Goal: Task Accomplishment & Management: Manage account settings

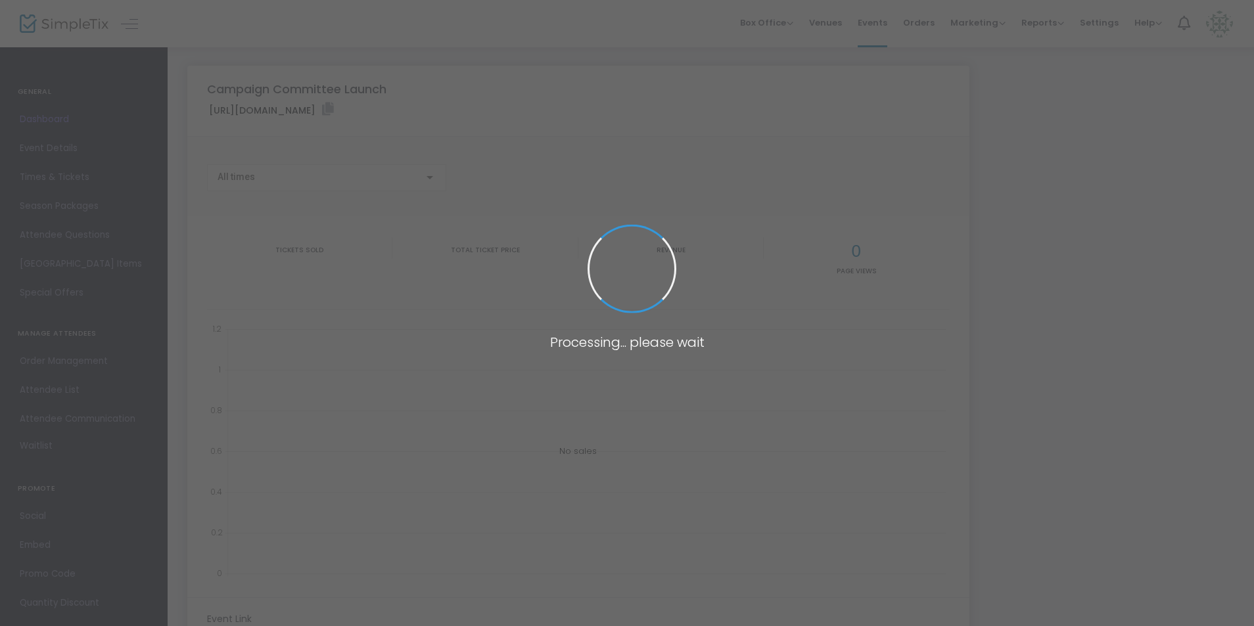
type input "[URL][DOMAIN_NAME]"
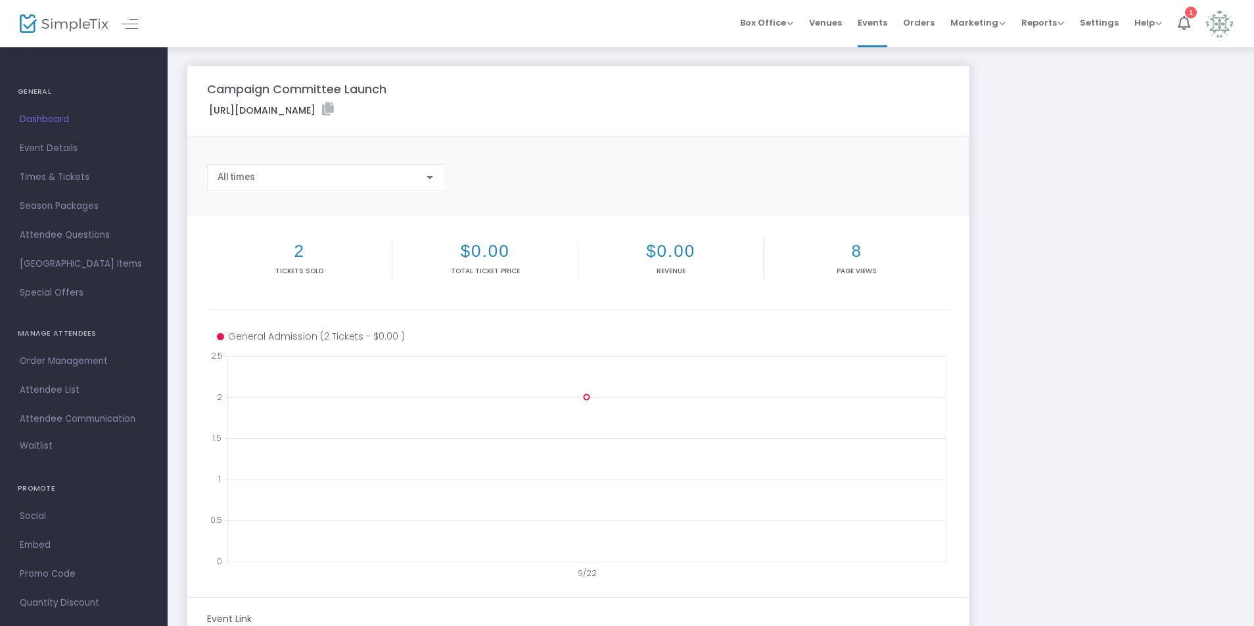
click at [62, 117] on span "Dashboard" at bounding box center [84, 119] width 128 height 17
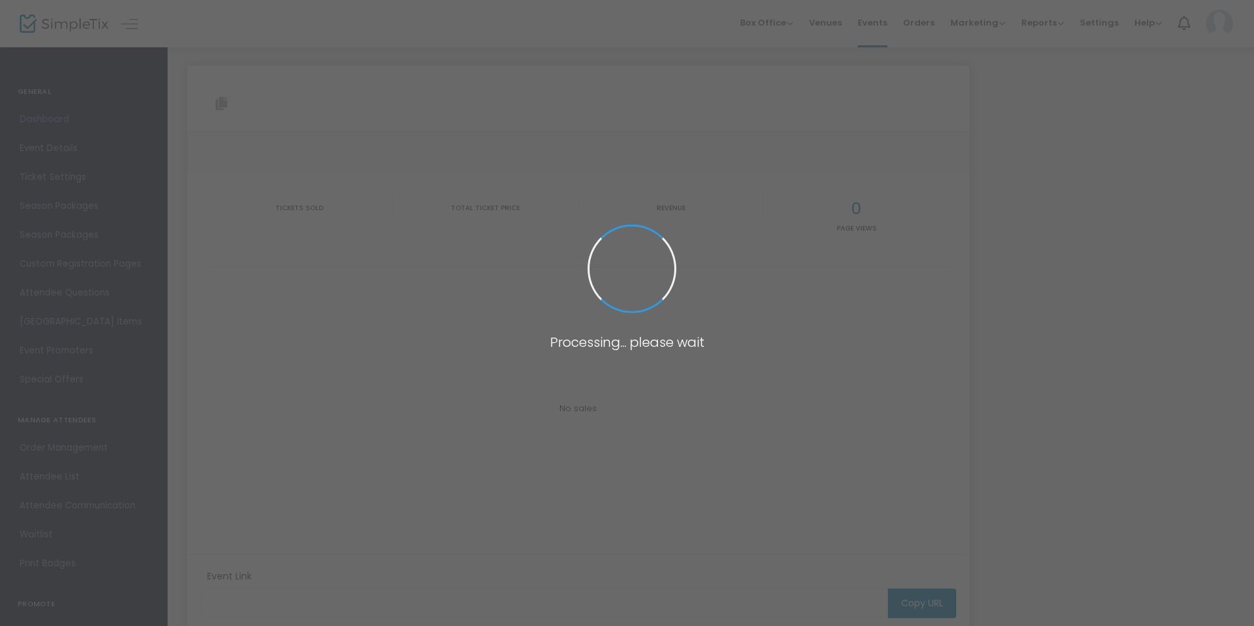
type input "https://www.simpletix.com/e/campaign-committee-launch-tickets-238091"
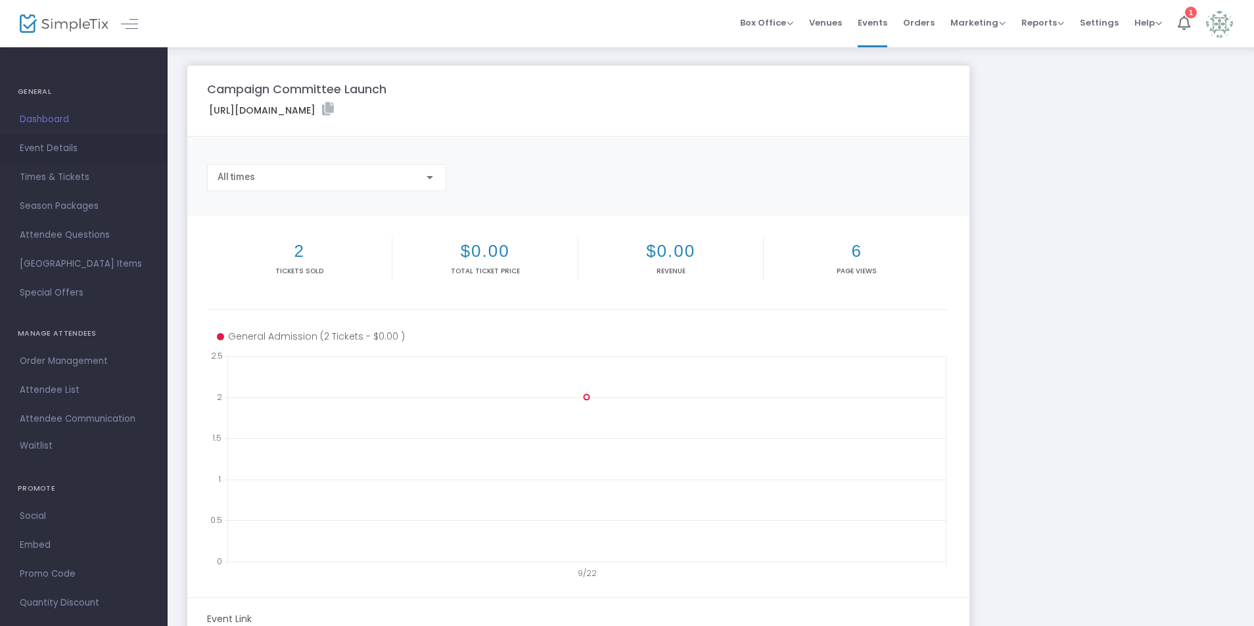
click at [53, 146] on span "Event Details" at bounding box center [84, 148] width 128 height 17
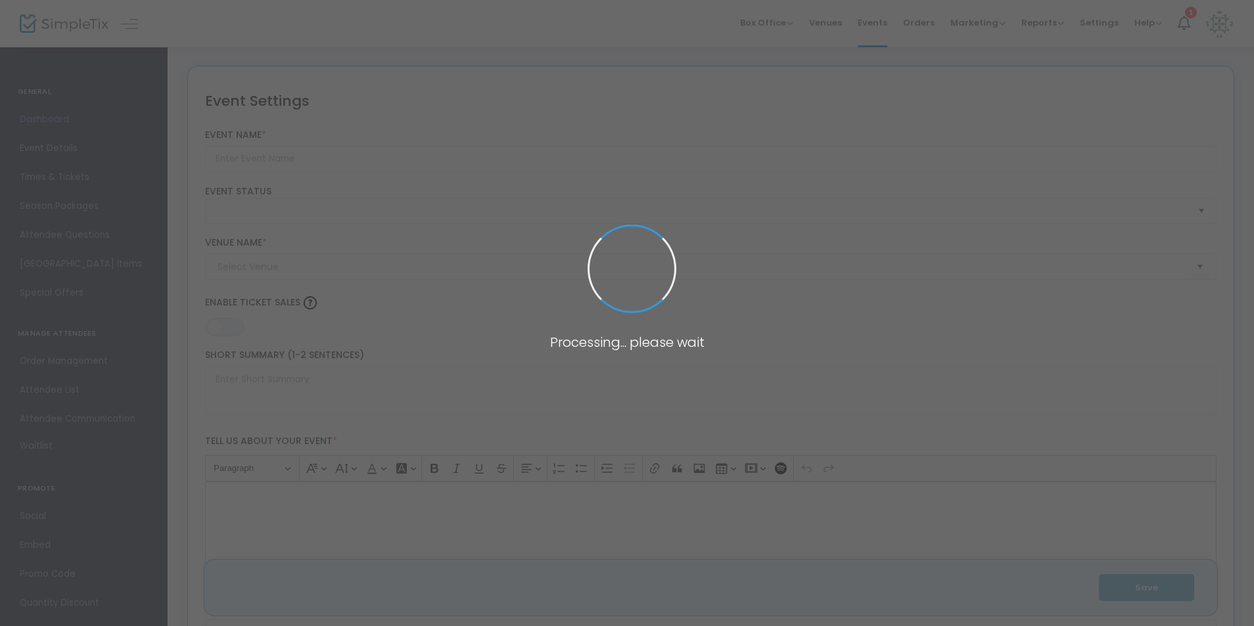
type input "Campaign Committee Launch"
type textarea "Meet and greet with other campaign committee members and learn more updates abo…"
type input "RSVP Here"
type input "Grow Community Center"
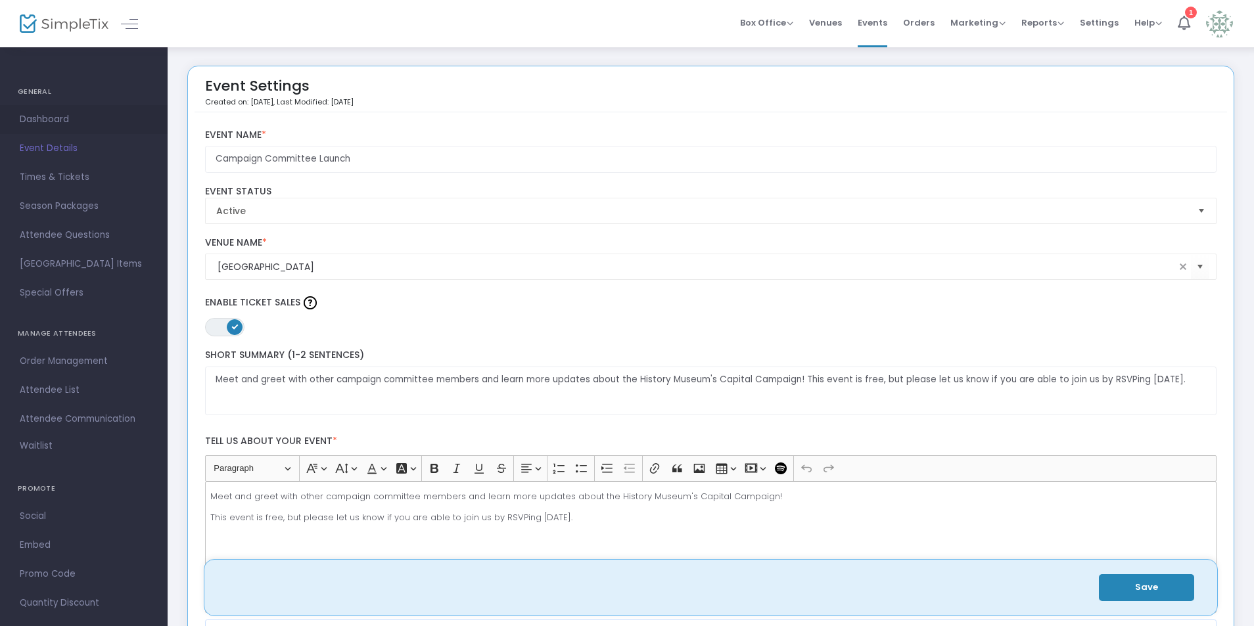
click at [34, 108] on link "Dashboard" at bounding box center [84, 119] width 168 height 29
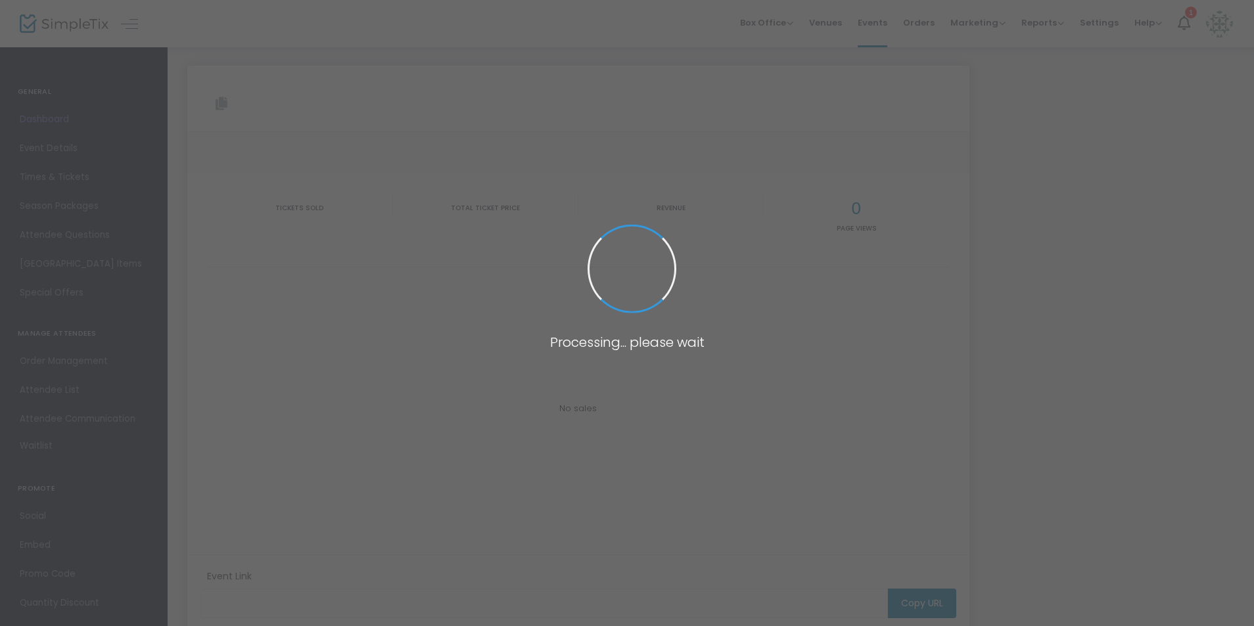
type input "https://www.simpletix.com/e/campaign-committee-launch-tickets-238091"
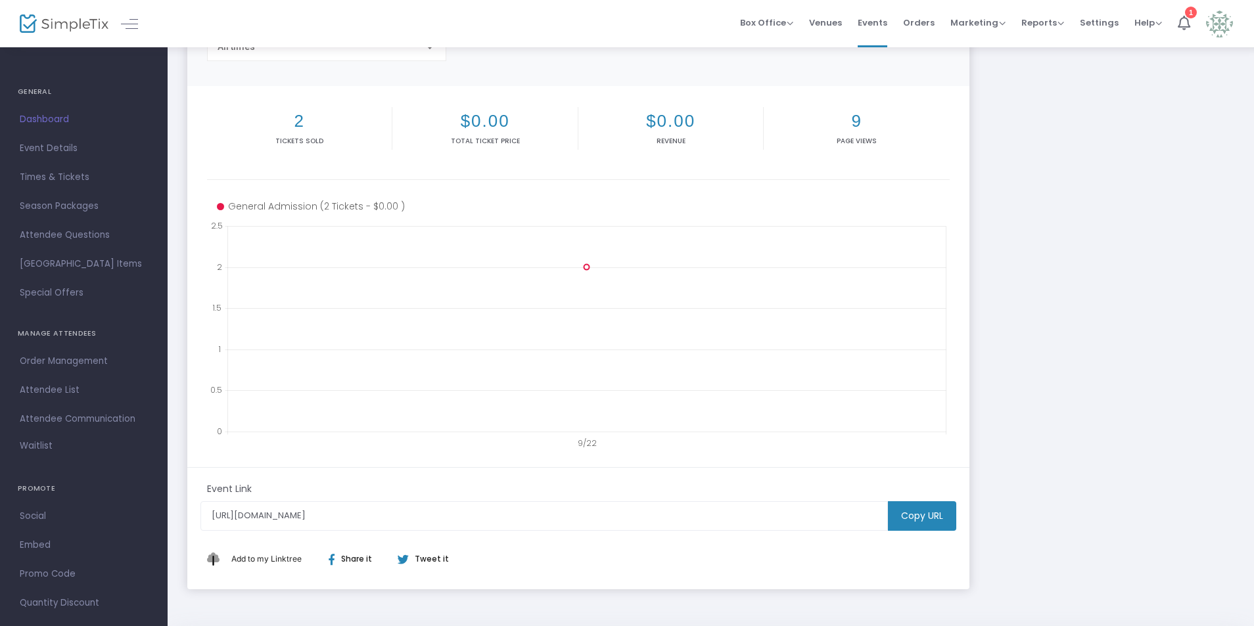
scroll to position [131, 0]
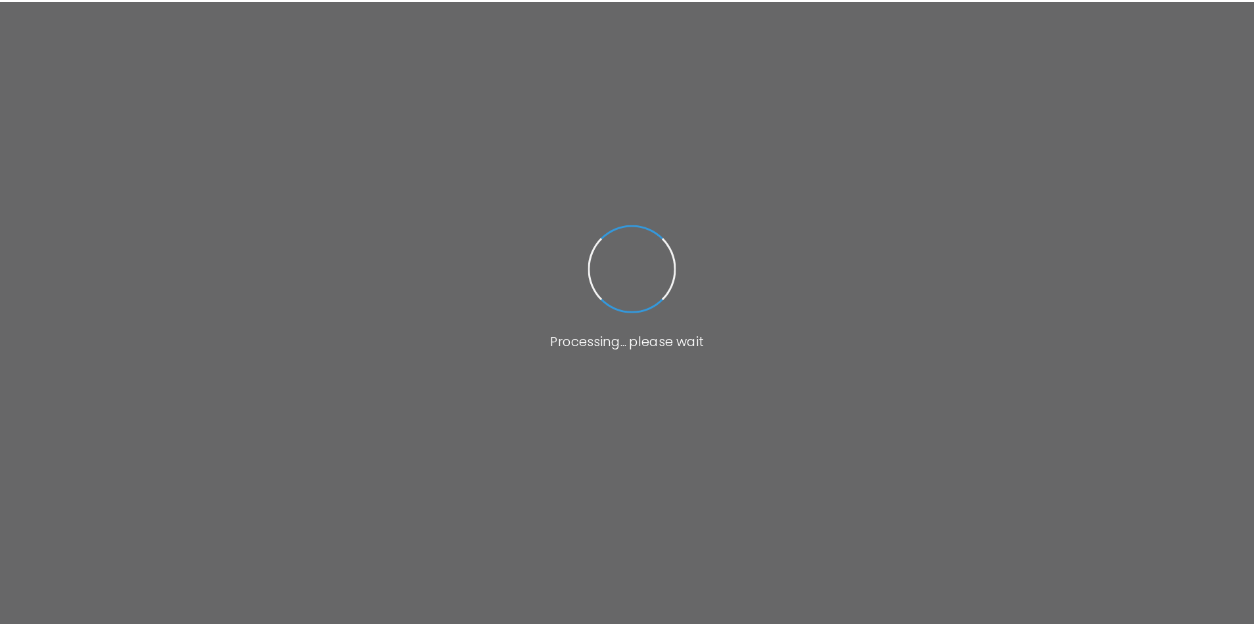
scroll to position [117, 0]
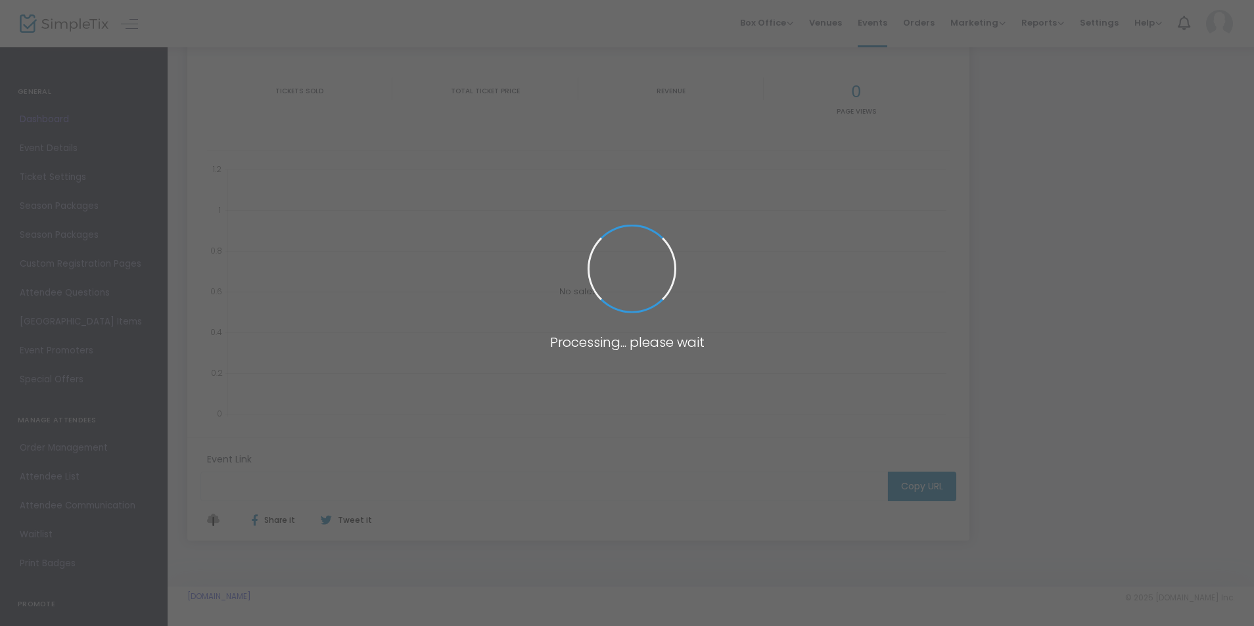
type input "[URL][DOMAIN_NAME]"
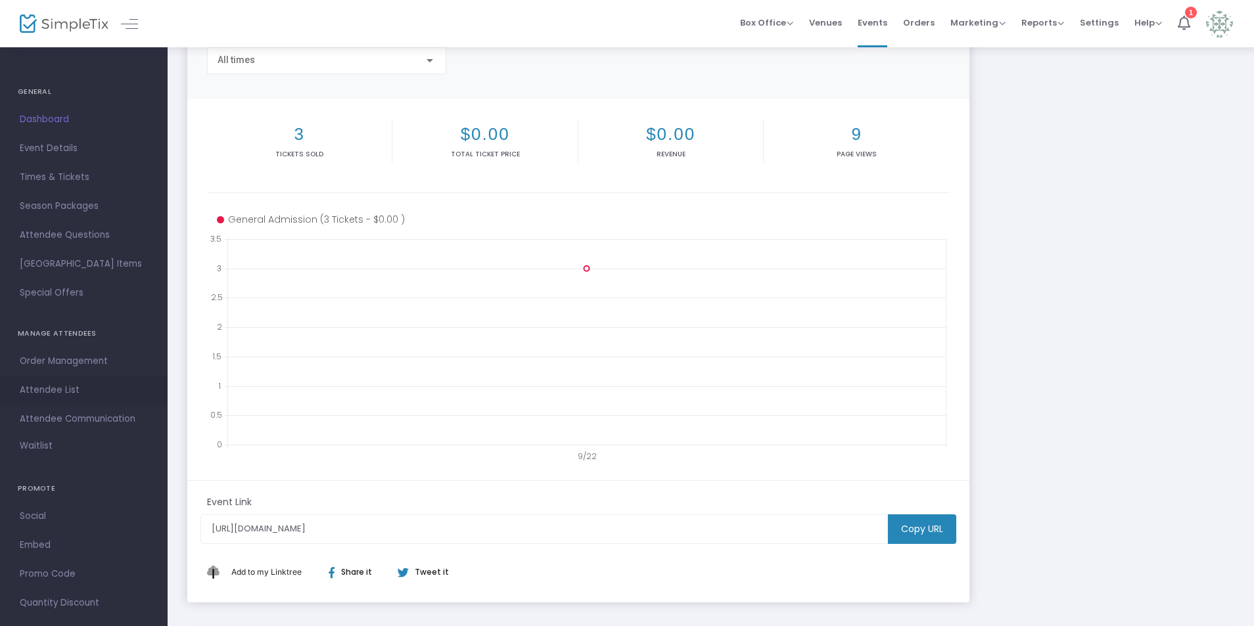
click at [61, 383] on span "Attendee List" at bounding box center [84, 390] width 128 height 17
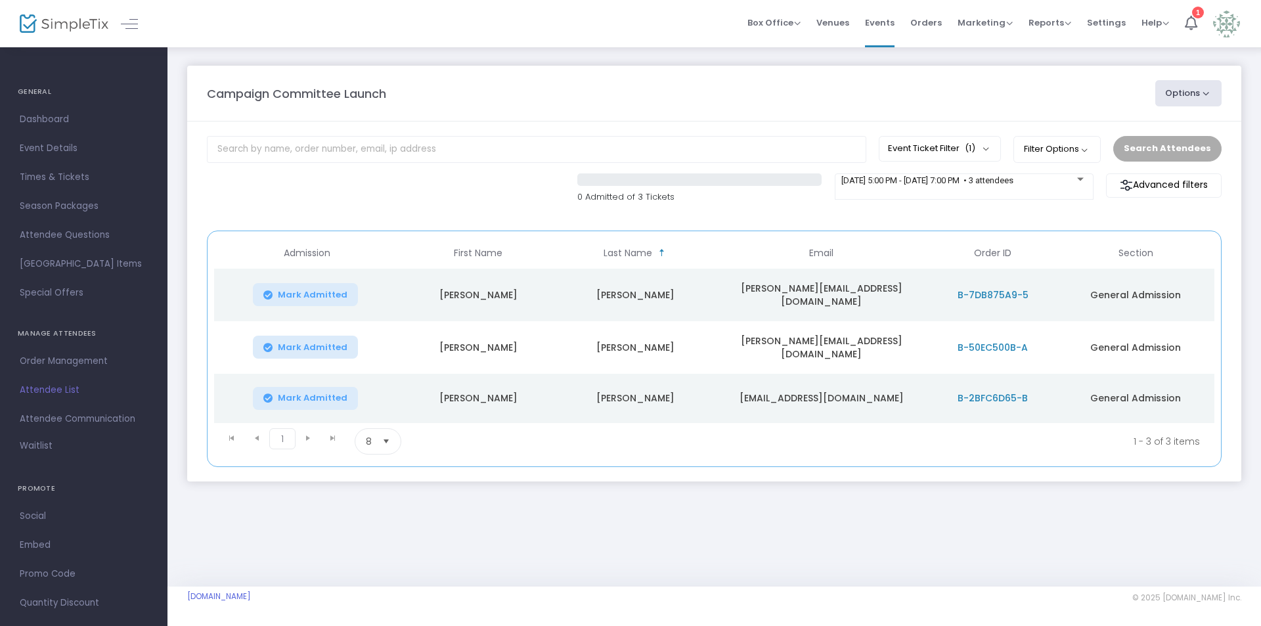
click at [1009, 292] on span "B-7DB875A9-5" at bounding box center [993, 294] width 71 height 13
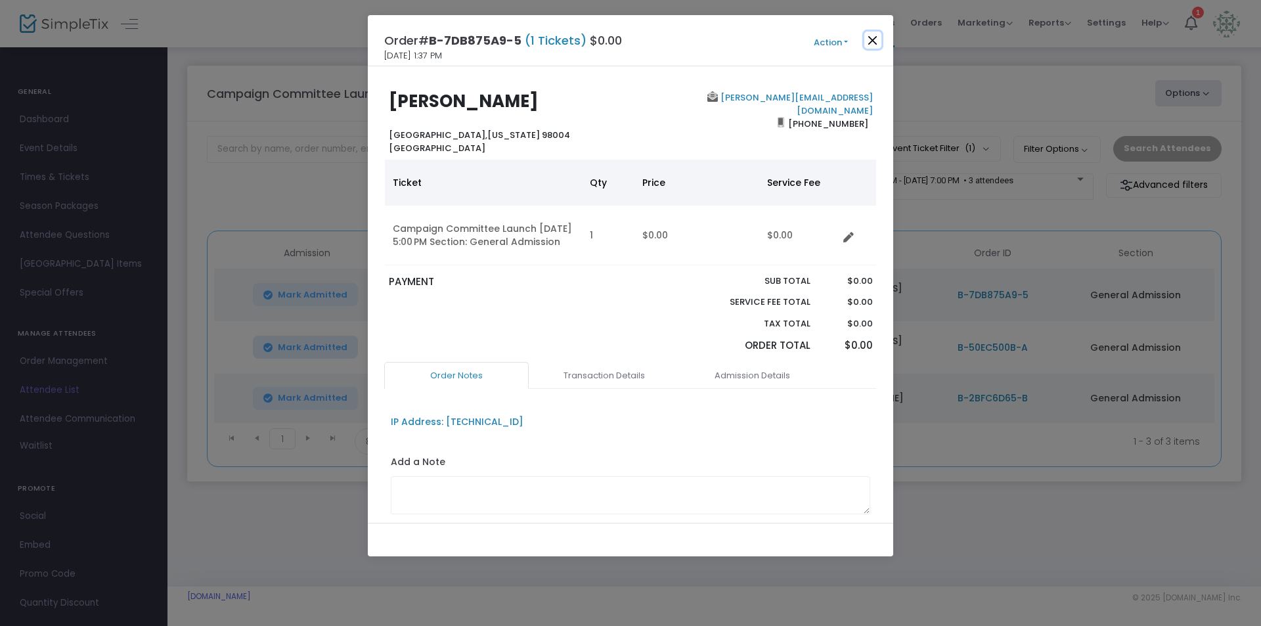
click at [869, 35] on button "Close" at bounding box center [873, 40] width 17 height 17
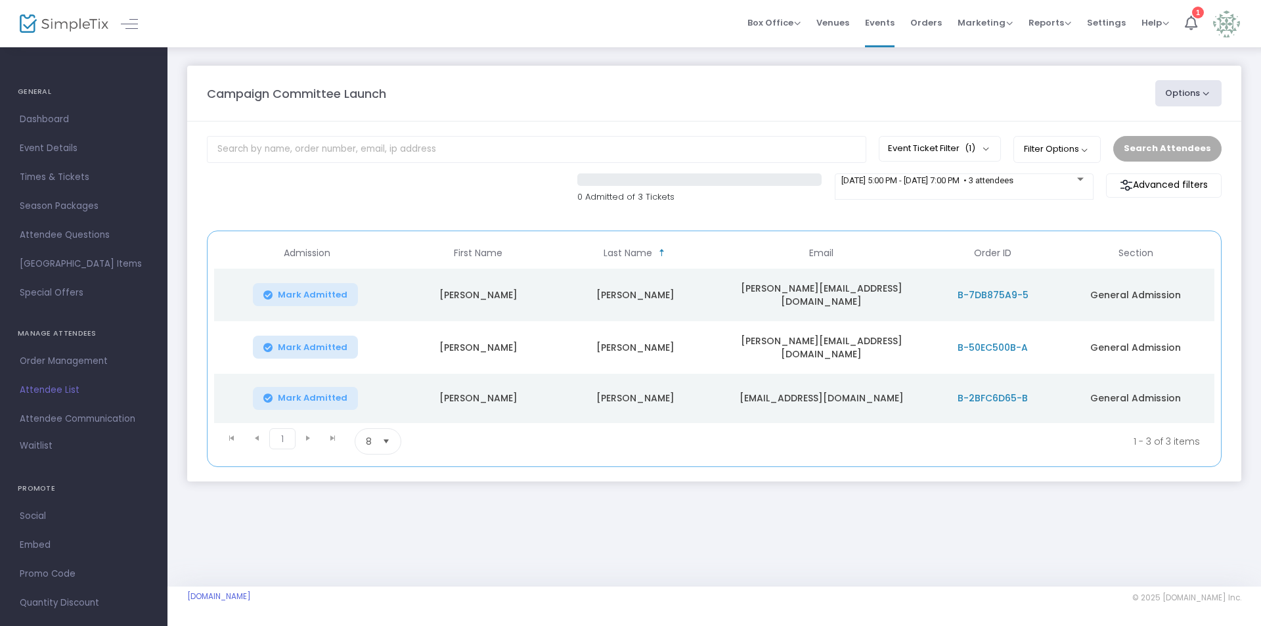
click at [998, 342] on span "B-50EC500B-A" at bounding box center [993, 347] width 70 height 13
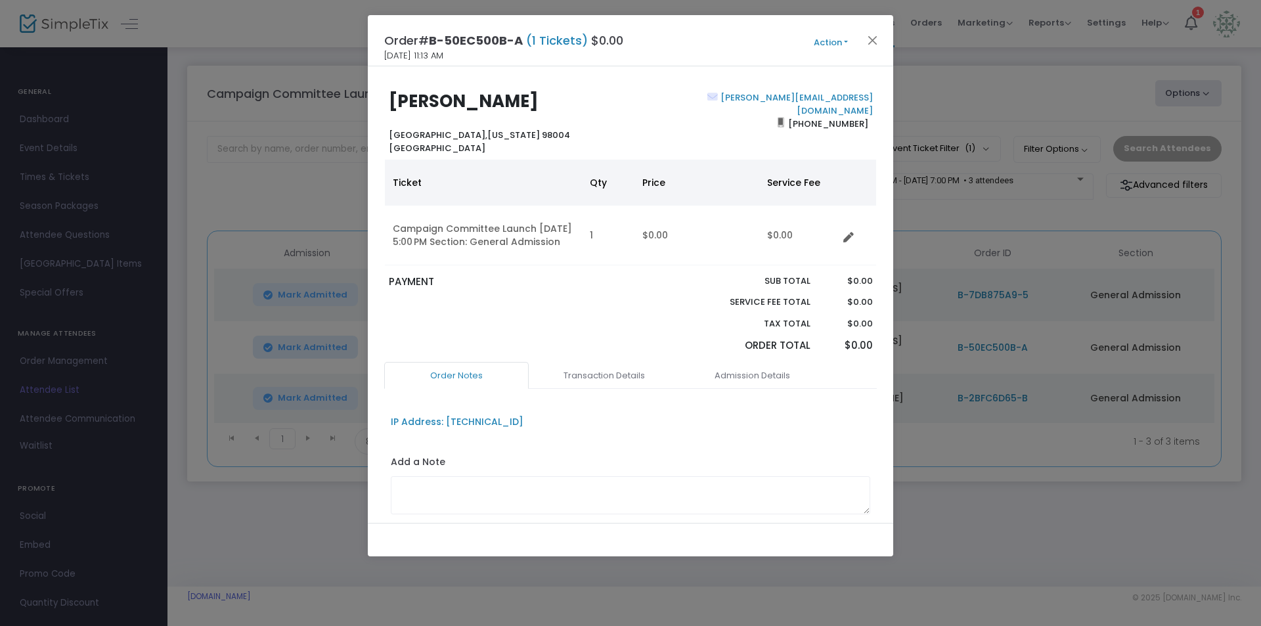
click at [847, 43] on button "Action" at bounding box center [831, 42] width 79 height 14
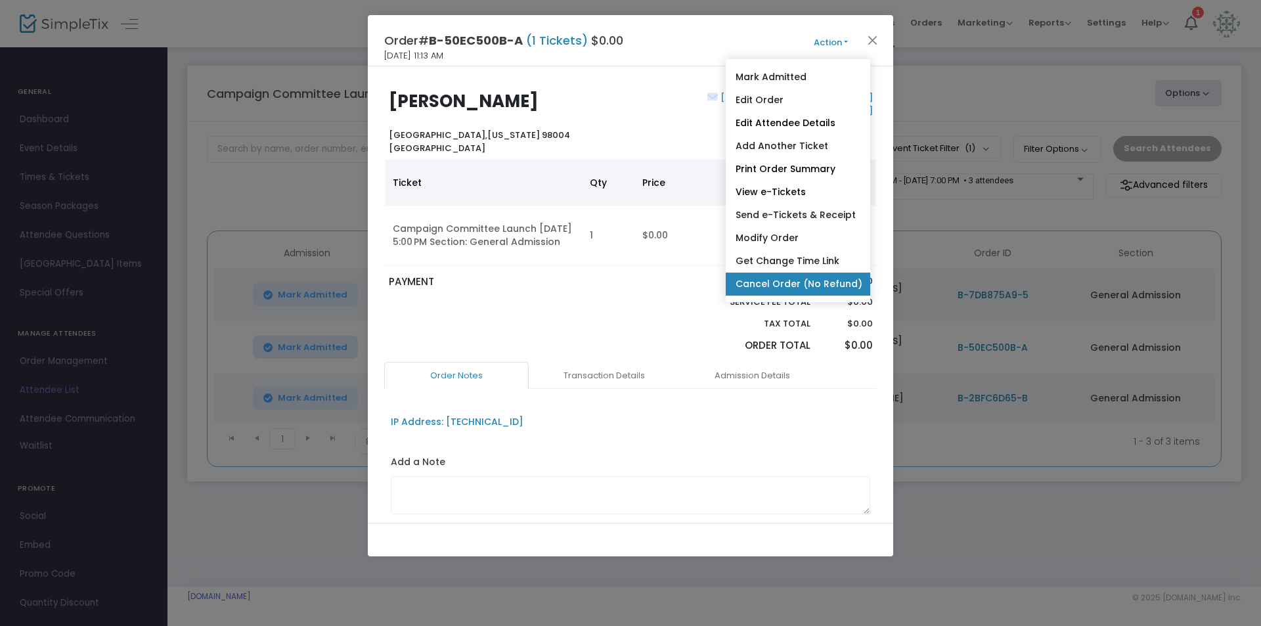
click at [796, 283] on link "Cancel Order (No Refund)" at bounding box center [798, 284] width 145 height 23
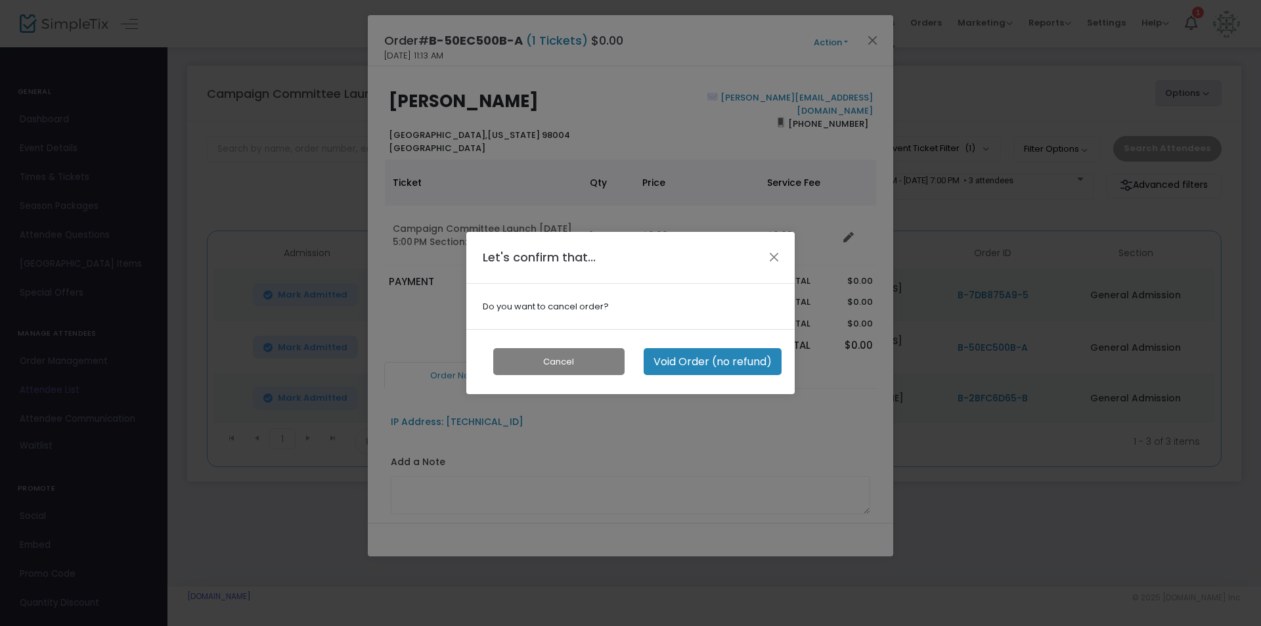
click at [702, 365] on button "Void Order (no refund)" at bounding box center [713, 361] width 138 height 27
